Goal: Task Accomplishment & Management: Manage account settings

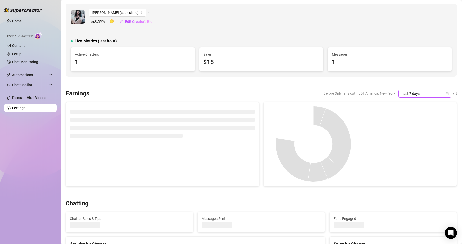
click at [445, 93] on icon "calendar" at bounding box center [446, 93] width 3 height 3
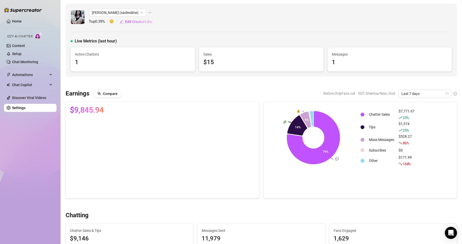
click at [242, 83] on div at bounding box center [261, 82] width 391 height 5
click at [420, 97] on div "Last 7 days" at bounding box center [424, 94] width 53 height 8
click at [406, 136] on div "Custom date" at bounding box center [420, 136] width 45 height 6
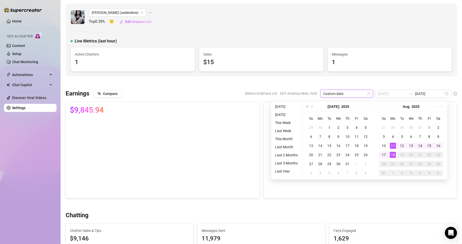
type input "[DATE]"
click at [390, 155] on div "18" at bounding box center [393, 155] width 6 height 6
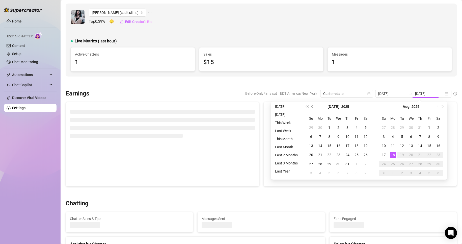
type input "[DATE]"
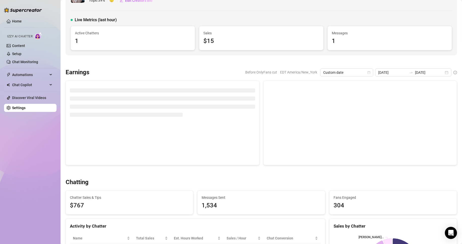
scroll to position [21, 0]
click at [442, 74] on div "2025-08-18 2025-08-18" at bounding box center [413, 73] width 76 height 8
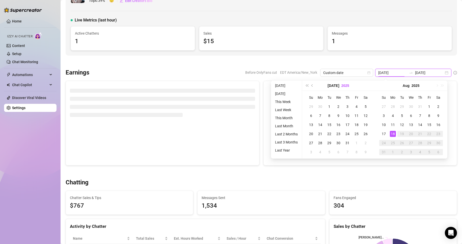
type input "[DATE]"
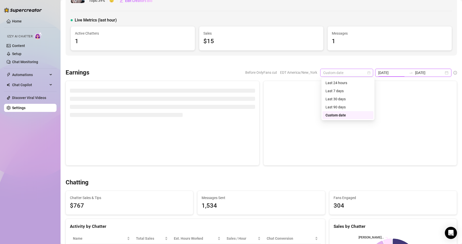
click at [361, 72] on span "Custom date" at bounding box center [346, 73] width 47 height 8
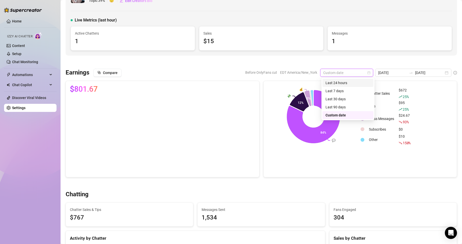
click at [344, 82] on div "Last 24 hours" at bounding box center [347, 83] width 45 height 6
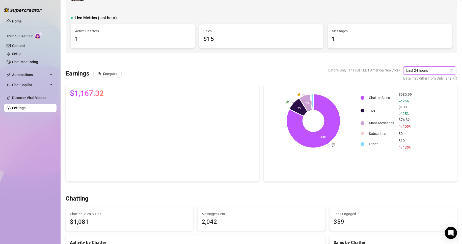
scroll to position [0, 0]
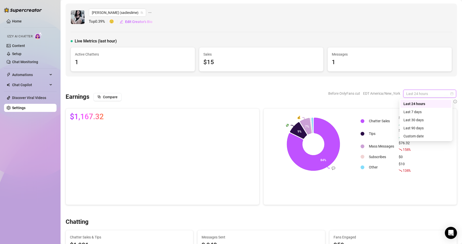
click at [450, 92] on div "Last 24 hours" at bounding box center [429, 94] width 53 height 8
click at [412, 137] on div "Custom date" at bounding box center [425, 136] width 45 height 6
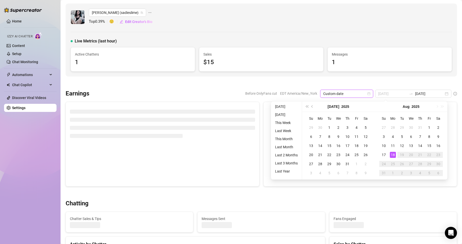
type input "[DATE]"
click at [392, 156] on div "18" at bounding box center [393, 155] width 6 height 6
click at [392, 156] on td "Subscribes" at bounding box center [381, 152] width 29 height 8
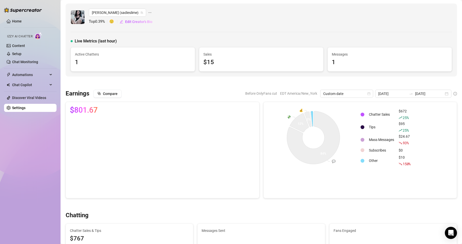
type input "[DATE]"
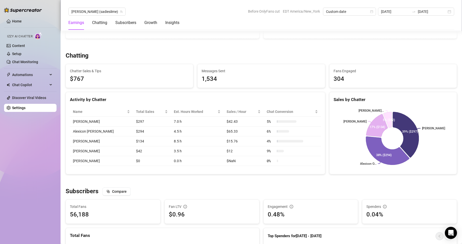
scroll to position [158, 0]
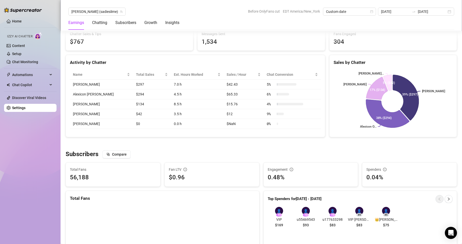
scroll to position [197, 0]
click at [94, 13] on span "[PERSON_NAME] (sadieslime)" at bounding box center [96, 12] width 51 height 8
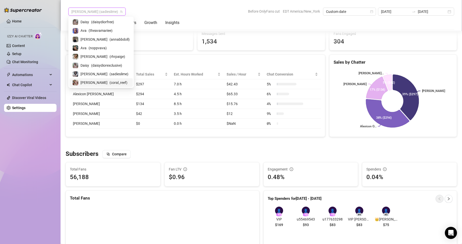
click at [109, 84] on span "( coral_reef )" at bounding box center [118, 83] width 18 height 6
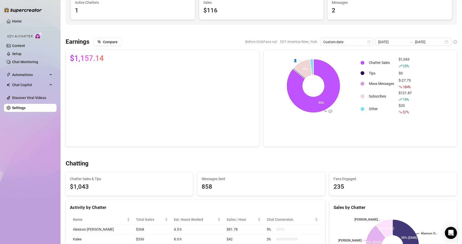
scroll to position [47, 0]
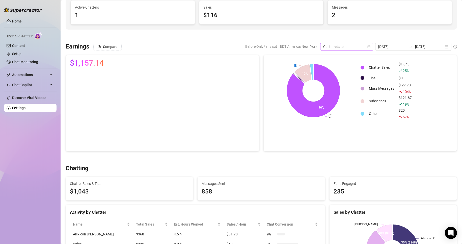
click at [369, 48] on icon "calendar" at bounding box center [368, 46] width 3 height 3
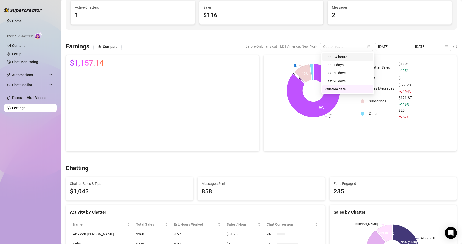
click at [340, 58] on div "Last 24 hours" at bounding box center [347, 57] width 45 height 6
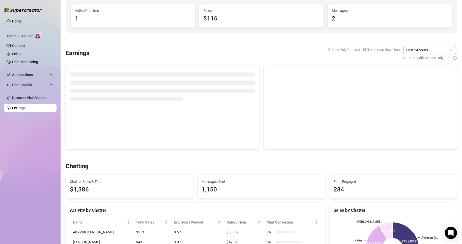
scroll to position [43, 0]
click at [451, 51] on icon "calendar" at bounding box center [452, 50] width 3 height 3
click at [418, 93] on div "Custom date" at bounding box center [425, 93] width 45 height 6
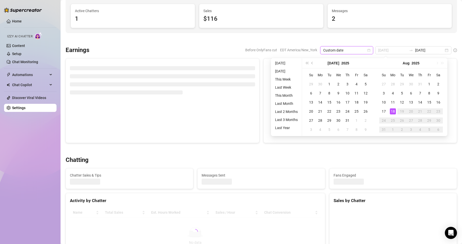
type input "[DATE]"
click at [394, 111] on div "18" at bounding box center [393, 111] width 6 height 6
click at [397, 111] on td at bounding box center [414, 109] width 34 height 8
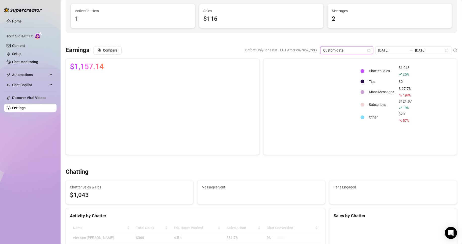
type input "[DATE]"
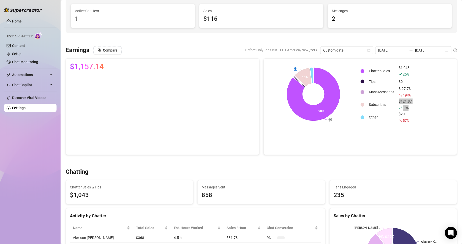
scroll to position [0, 0]
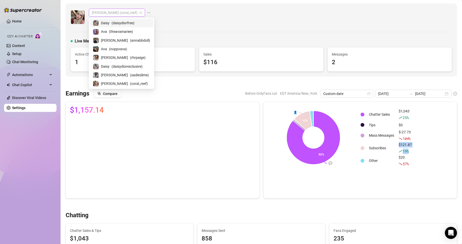
click at [107, 13] on span "Anna (coral_reef)" at bounding box center [117, 13] width 50 height 8
click at [117, 34] on span "( theavamariee )" at bounding box center [121, 32] width 24 height 6
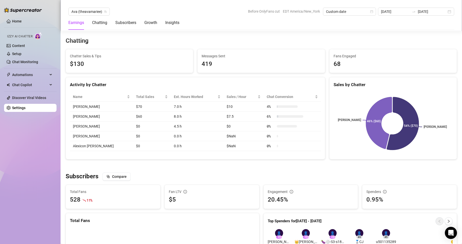
scroll to position [174, 0]
click at [102, 13] on span "Ava (theavamariee)" at bounding box center [88, 12] width 35 height 8
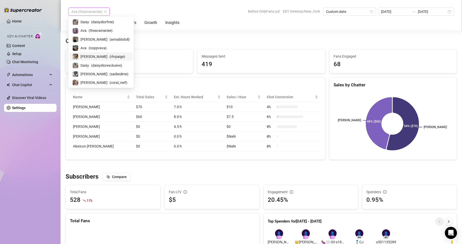
click at [108, 56] on div "Paige ( rhrpaige )" at bounding box center [100, 56] width 57 height 6
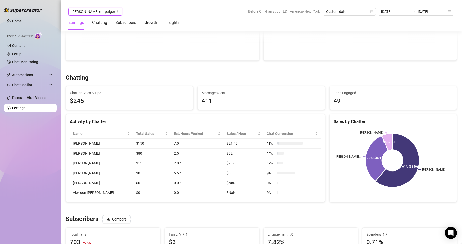
scroll to position [137, 0]
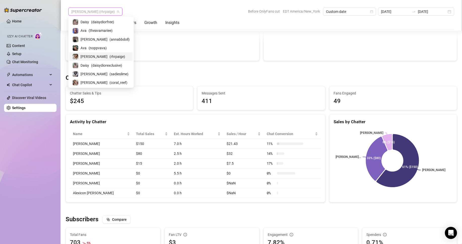
click at [97, 11] on span "Paige (rhrpaige)" at bounding box center [95, 12] width 48 height 8
click at [92, 23] on span "( daisydiorfree )" at bounding box center [102, 22] width 23 height 6
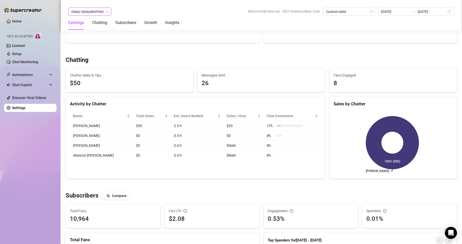
scroll to position [156, 0]
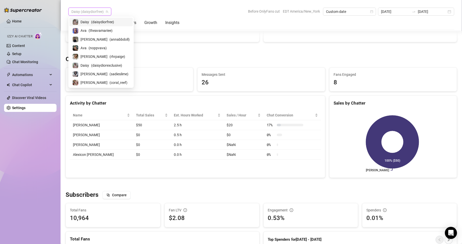
click at [95, 11] on span "Daisy (daisydiorfree)" at bounding box center [89, 12] width 37 height 8
click at [109, 74] on span "( sadieslime )" at bounding box center [118, 74] width 19 height 6
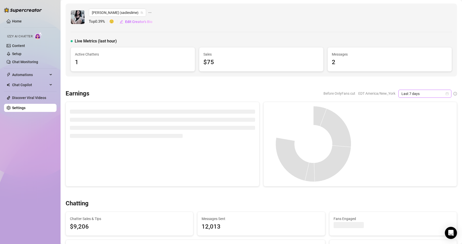
click at [446, 93] on icon "calendar" at bounding box center [447, 93] width 3 height 3
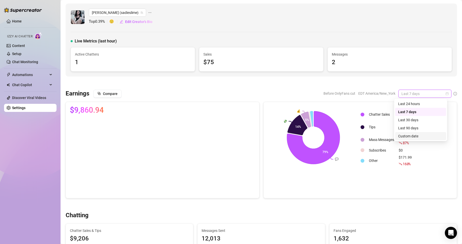
click at [412, 136] on div "Custom date" at bounding box center [420, 136] width 45 height 6
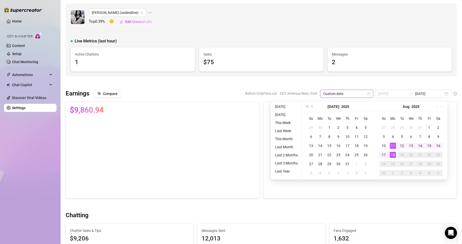
type input "[DATE]"
click at [391, 154] on div "18" at bounding box center [393, 155] width 6 height 6
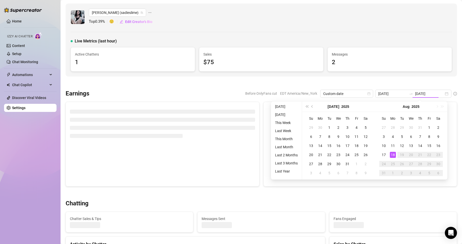
type input "[DATE]"
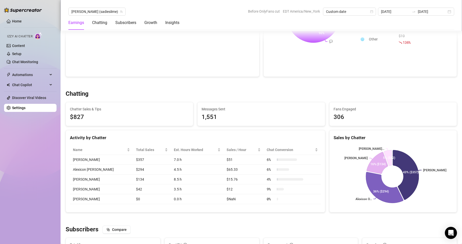
scroll to position [122, 0]
